Goal: Check status: Check status

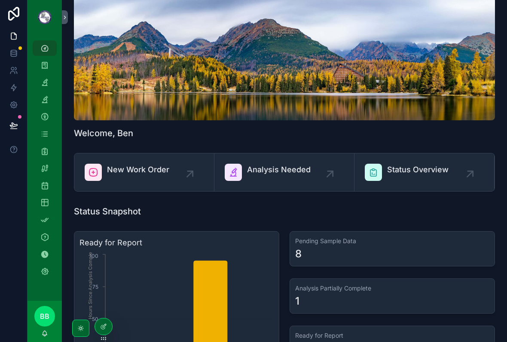
scroll to position [28, 0]
click at [47, 153] on icon "scrollable content" at bounding box center [44, 151] width 9 height 9
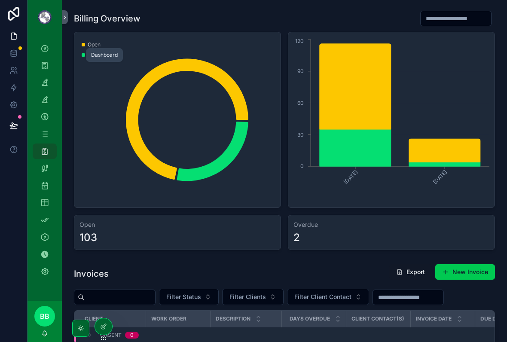
click at [42, 52] on icon "scrollable content" at bounding box center [44, 48] width 9 height 9
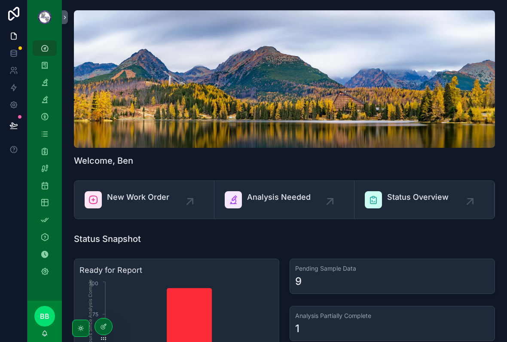
click at [117, 194] on span "New Work Order" at bounding box center [138, 197] width 62 height 12
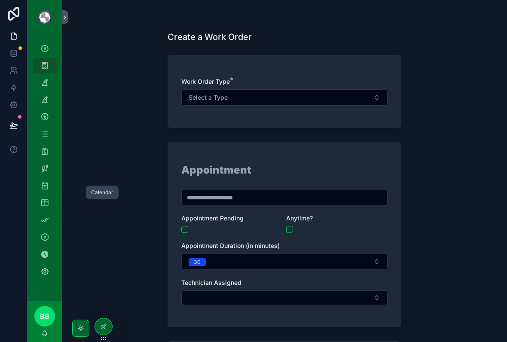
click at [42, 185] on icon "scrollable content" at bounding box center [44, 185] width 9 height 9
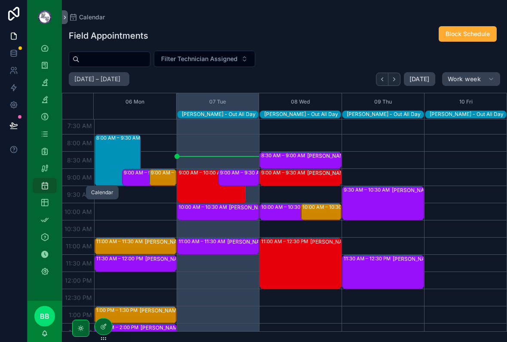
scroll to position [264, 0]
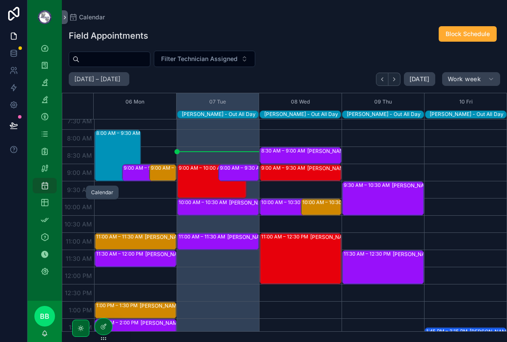
click at [190, 182] on div "9:00 AM – 10:00 AM [PERSON_NAME] - Unavailable" at bounding box center [212, 181] width 67 height 33
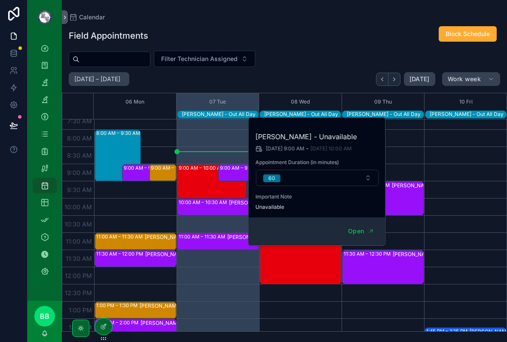
click at [334, 315] on div "8:30 AM – 9:00 AM [PERSON_NAME] - ABPB-CS 9:00 AM – 9:30 AM [PERSON_NAME] - MI …" at bounding box center [300, 267] width 82 height 824
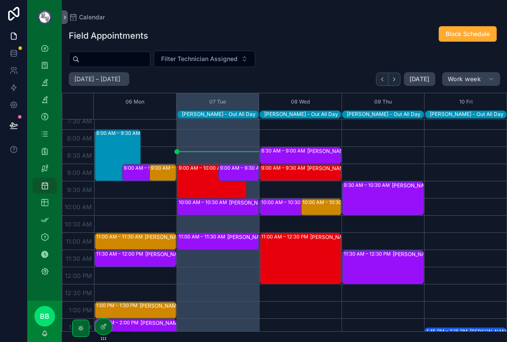
click at [233, 174] on div "9:00 AM – 9:30 AM [PERSON_NAME] - MC" at bounding box center [239, 172] width 39 height 15
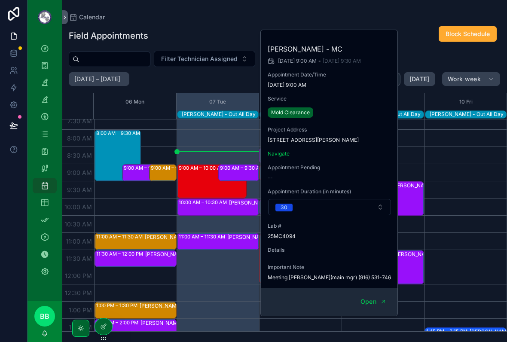
click at [352, 301] on button "Open" at bounding box center [373, 302] width 37 height 14
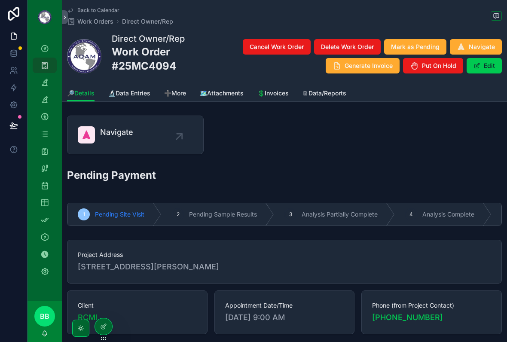
click at [140, 97] on link "🔬Data Entries" at bounding box center [129, 93] width 42 height 17
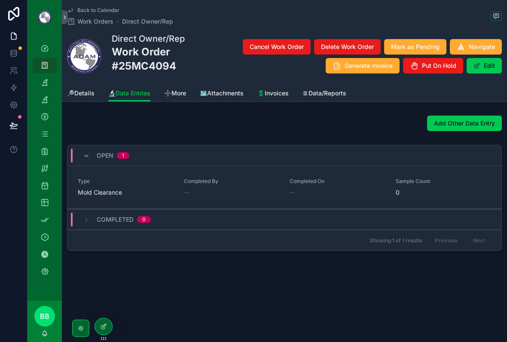
click at [145, 190] on div "Mold Clearance" at bounding box center [126, 192] width 96 height 9
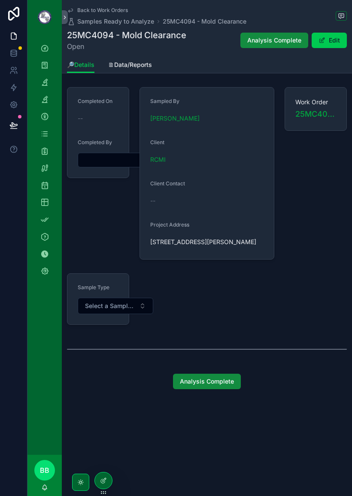
click at [126, 66] on span "🗎Data/Reports" at bounding box center [130, 65] width 44 height 9
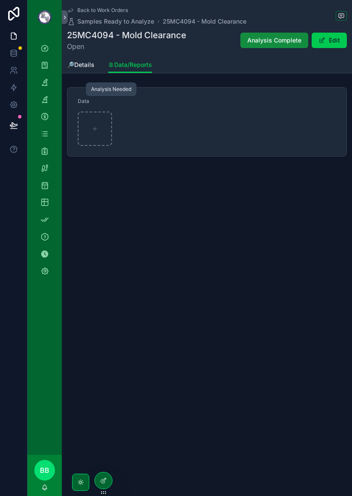
click at [51, 78] on div "Analysis Needed" at bounding box center [45, 83] width 14 height 14
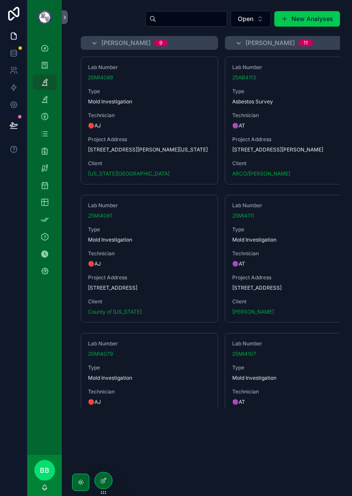
click at [305, 109] on div "Lab Number 25AB4113 Type Asbestos Survey Technician 🟣AT Project Address [STREET…" at bounding box center [293, 120] width 137 height 127
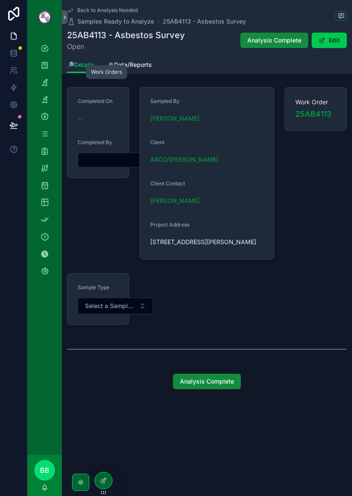
click at [40, 70] on div "Work Orders" at bounding box center [45, 65] width 14 height 14
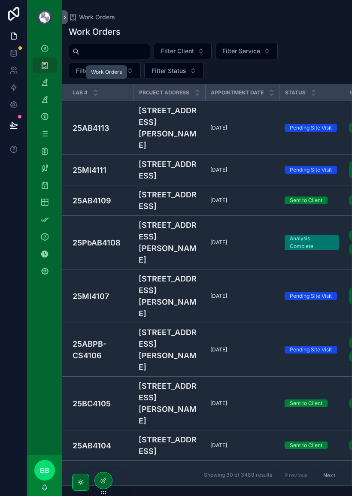
click at [228, 76] on div "Filter Client Filter Service Filter Technician Filter Status" at bounding box center [207, 61] width 290 height 36
click at [174, 73] on span "Filter Status" at bounding box center [169, 71] width 35 height 9
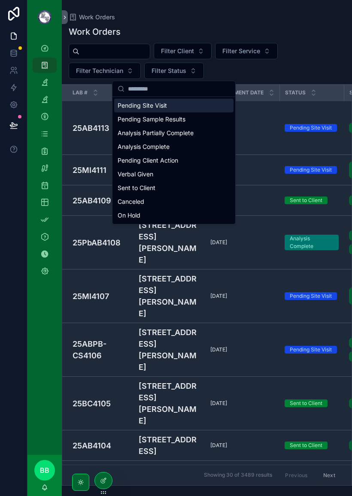
click at [152, 192] on div "Sent to Client" at bounding box center [173, 188] width 119 height 14
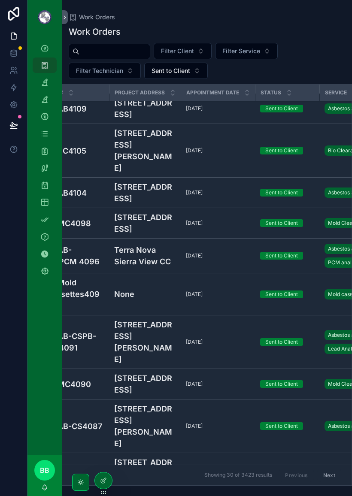
scroll to position [8, 24]
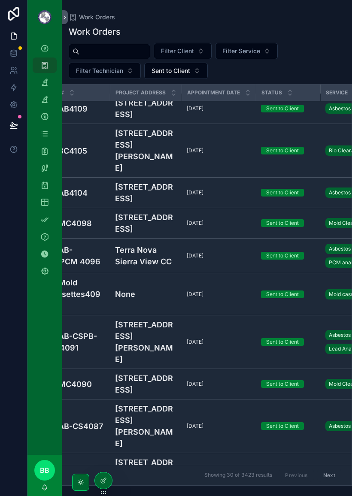
click at [236, 227] on div "[DATE] [DATE]" at bounding box center [219, 223] width 64 height 7
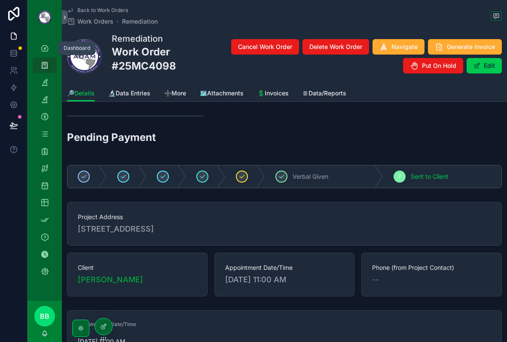
click at [43, 52] on icon "scrollable content" at bounding box center [44, 48] width 9 height 9
